Goal: Task Accomplishment & Management: Use online tool/utility

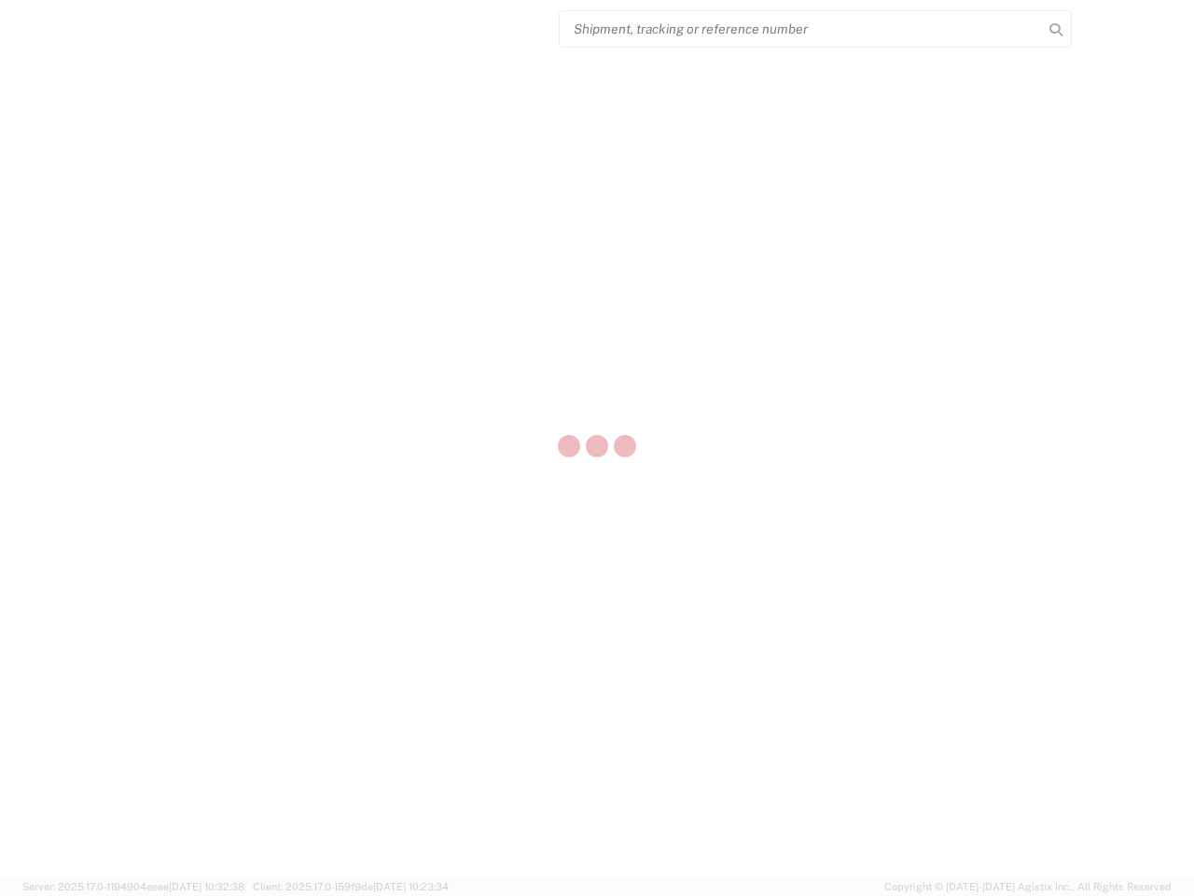
select select "US"
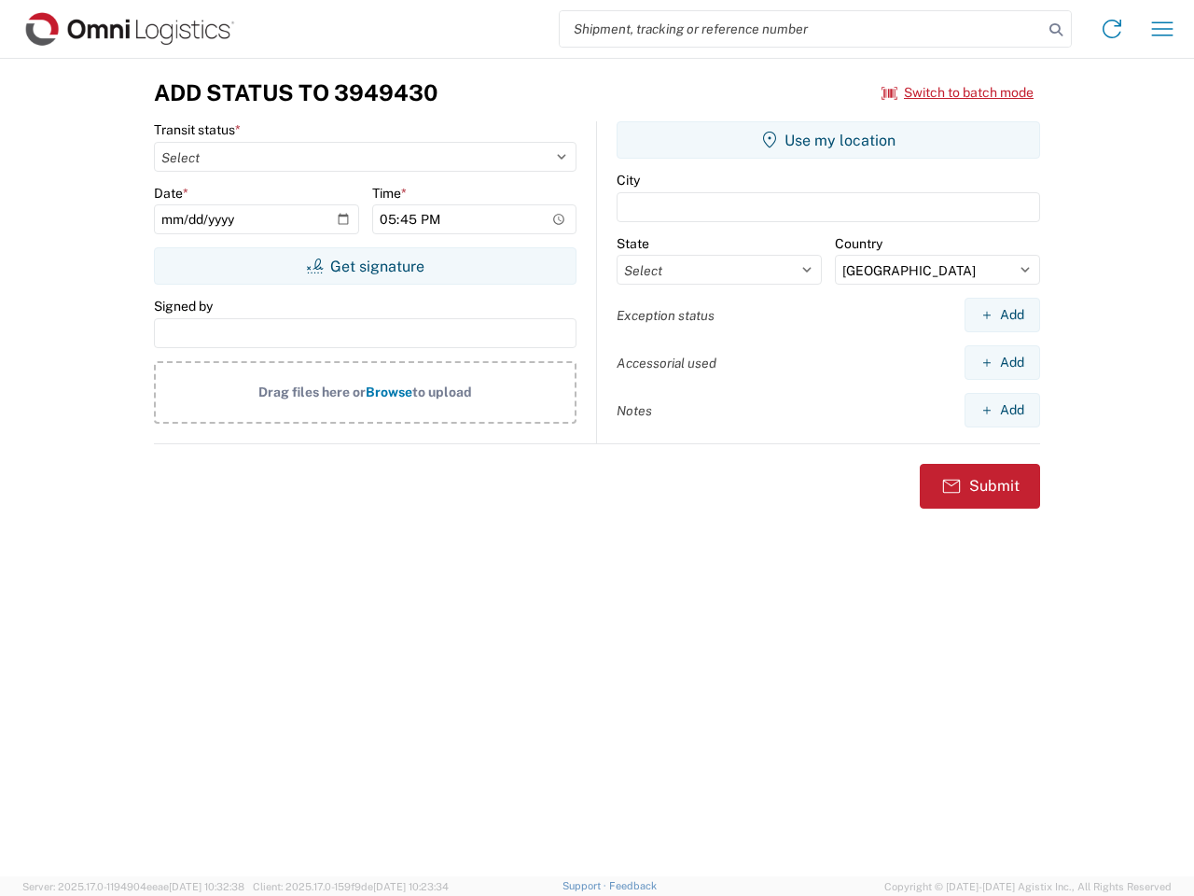
click at [802, 29] on input "search" at bounding box center [801, 28] width 483 height 35
click at [1056, 30] on icon at bounding box center [1056, 30] width 26 height 26
click at [1112, 29] on icon at bounding box center [1112, 29] width 30 height 30
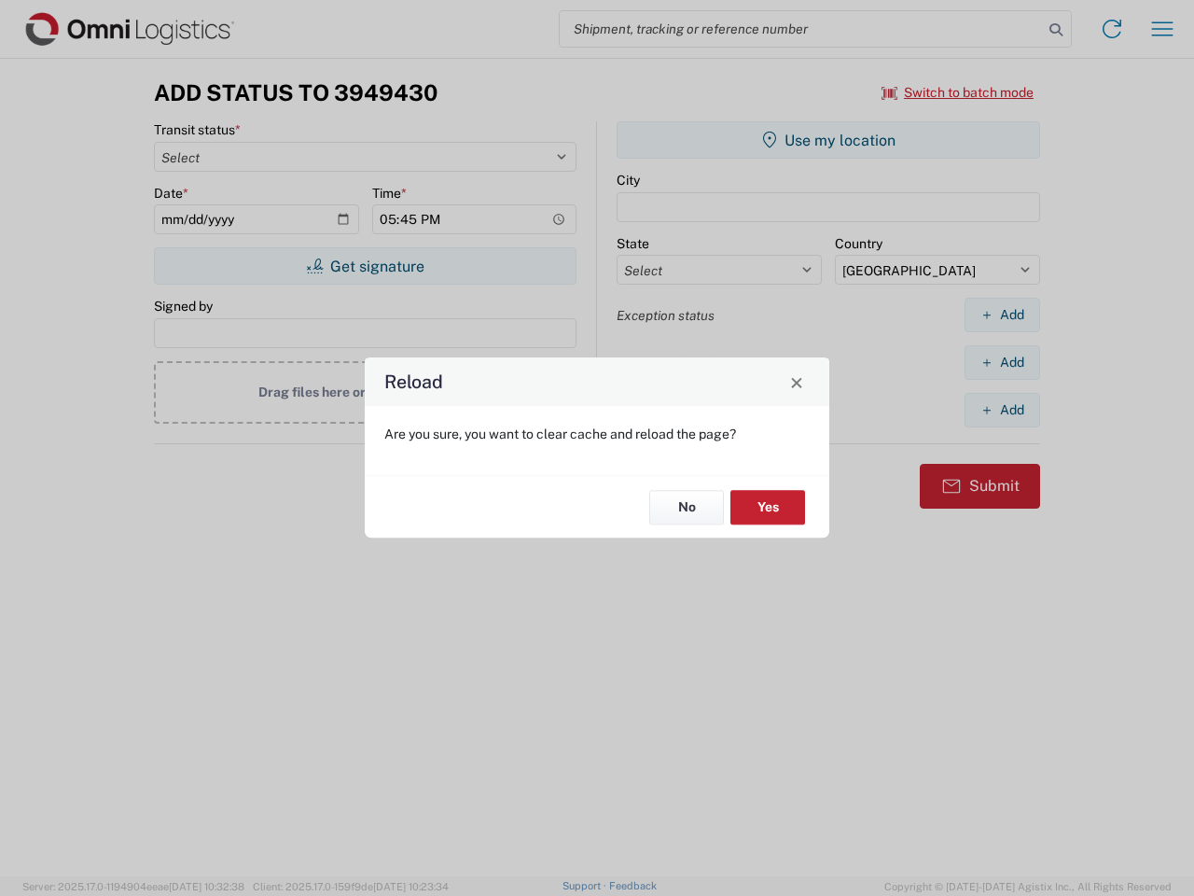
click at [958, 92] on div "Reload Are you sure, you want to clear cache and reload the page? No Yes" at bounding box center [597, 448] width 1194 height 896
click at [365, 266] on div "Reload Are you sure, you want to clear cache and reload the page? No Yes" at bounding box center [597, 448] width 1194 height 896
click at [829, 140] on div "Reload Are you sure, you want to clear cache and reload the page? No Yes" at bounding box center [597, 448] width 1194 height 896
click at [1002, 314] on div "Reload Are you sure, you want to clear cache and reload the page? No Yes" at bounding box center [597, 448] width 1194 height 896
click at [1002, 362] on div "Reload Are you sure, you want to clear cache and reload the page? No Yes" at bounding box center [597, 448] width 1194 height 896
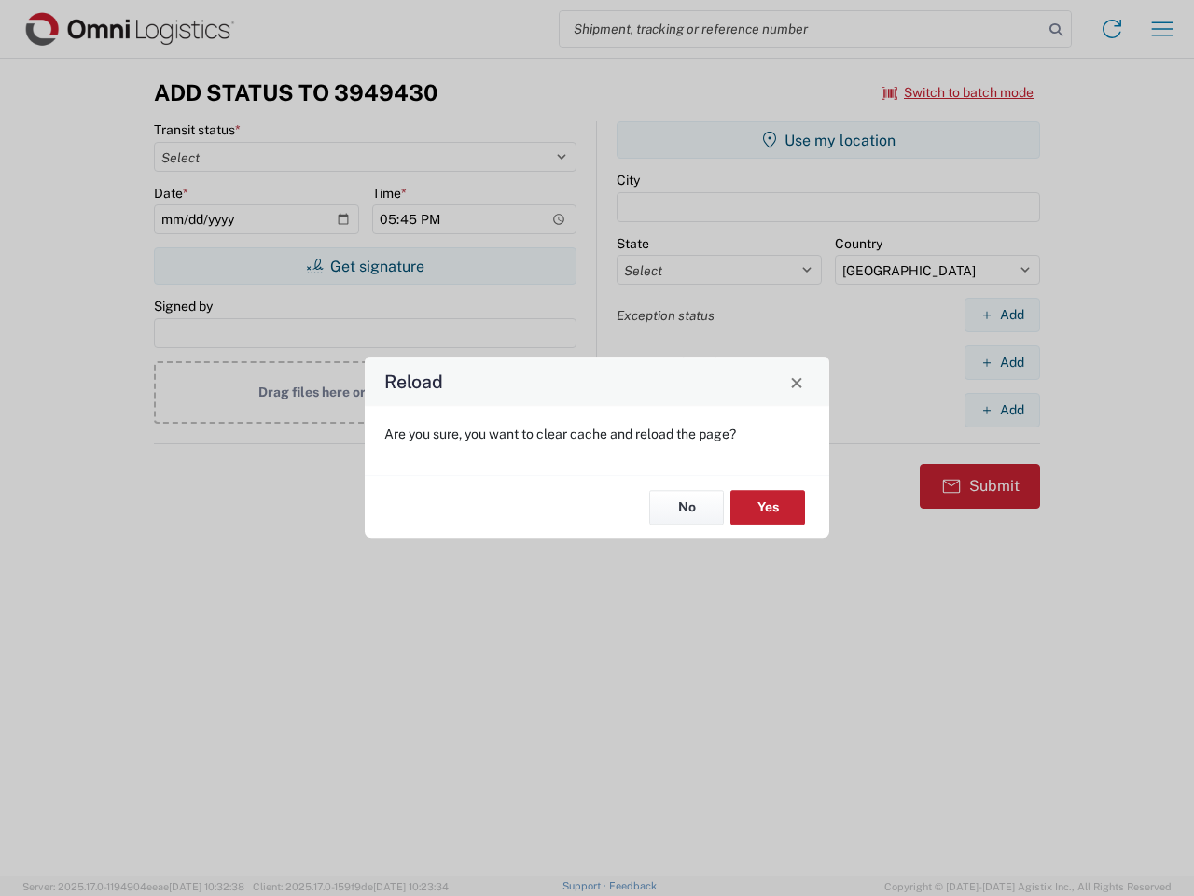
click at [1002, 410] on div "Reload Are you sure, you want to clear cache and reload the page? No Yes" at bounding box center [597, 448] width 1194 height 896
